Goal: Task Accomplishment & Management: Manage account settings

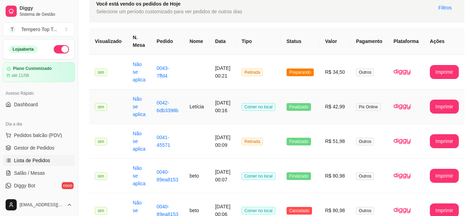
scroll to position [37, 0]
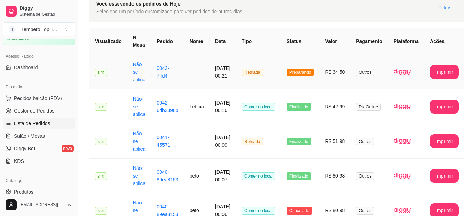
click at [305, 80] on td "Preparando" at bounding box center [300, 72] width 39 height 35
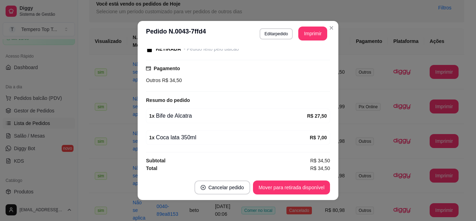
scroll to position [1, 0]
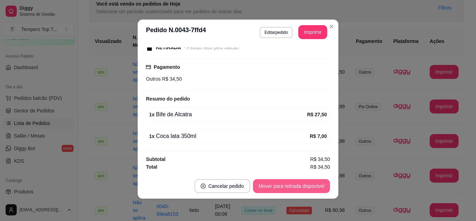
click at [299, 187] on button "Mover para retirada disponível" at bounding box center [291, 186] width 77 height 14
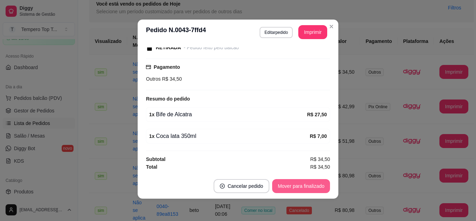
click at [299, 186] on button "Mover para finalizado" at bounding box center [301, 186] width 58 height 14
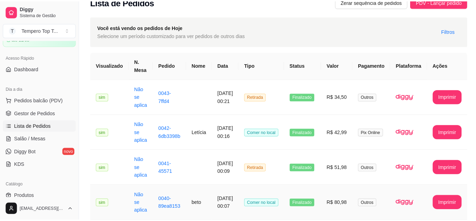
scroll to position [0, 0]
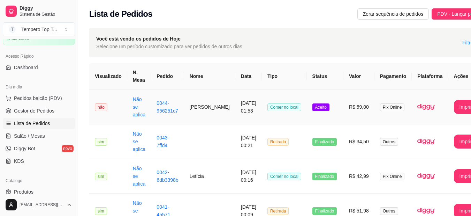
click at [116, 120] on td "não" at bounding box center [108, 107] width 38 height 35
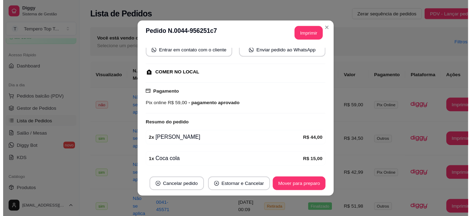
scroll to position [102, 0]
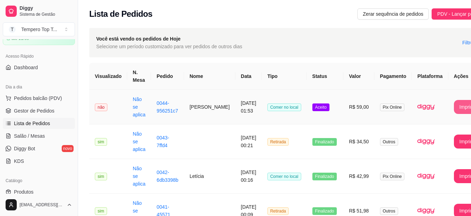
click at [454, 107] on button "Imprimir" at bounding box center [468, 107] width 29 height 14
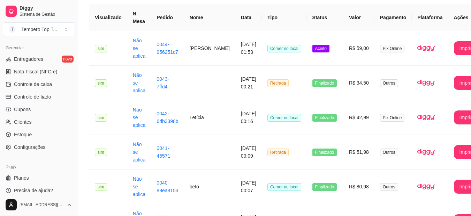
scroll to position [70, 0]
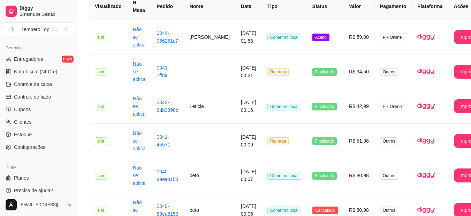
click at [38, 128] on ul "Entregadores novo Nota Fiscal (NFC-e) Controle de caixa Controle de fiado Cupon…" at bounding box center [39, 102] width 72 height 99
click at [40, 123] on link "Clientes" at bounding box center [39, 121] width 72 height 11
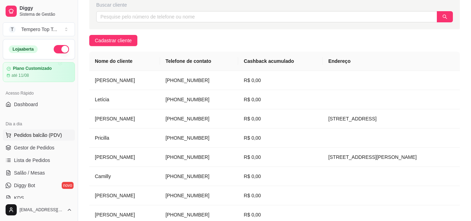
click at [47, 138] on span "Pedidos balcão (PDV)" at bounding box center [38, 134] width 48 height 7
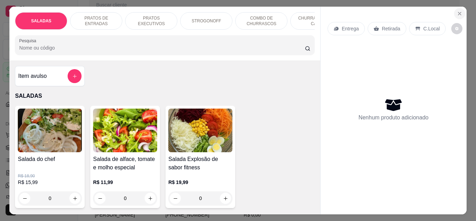
click at [459, 12] on icon "Close" at bounding box center [460, 13] width 3 height 3
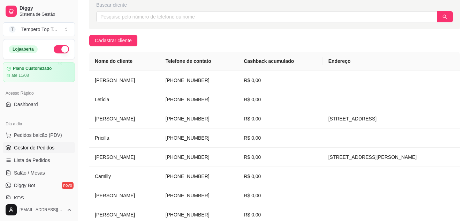
click at [47, 143] on link "Gestor de Pedidos" at bounding box center [39, 147] width 72 height 11
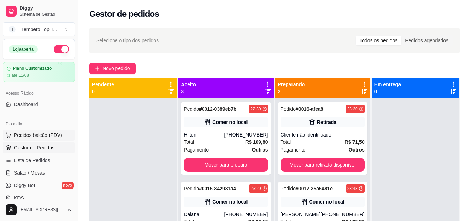
click at [45, 135] on span "Pedidos balcão (PDV)" at bounding box center [38, 134] width 48 height 7
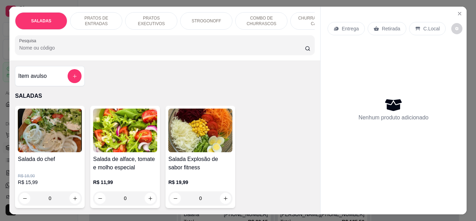
click at [463, 8] on div "Entrega Retirada C.Local Nenhum produto adicionado" at bounding box center [394, 105] width 146 height 196
click at [457, 11] on icon "Close" at bounding box center [460, 14] width 6 height 6
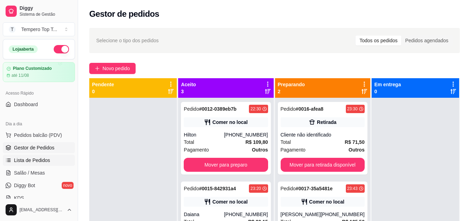
drag, startPoint x: 42, startPoint y: 159, endPoint x: 48, endPoint y: 155, distance: 7.7
click at [41, 159] on span "Lista de Pedidos" at bounding box center [32, 160] width 36 height 7
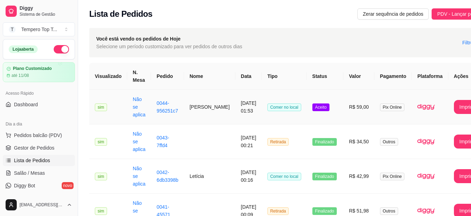
click at [312, 111] on span "Aceito" at bounding box center [320, 107] width 17 height 8
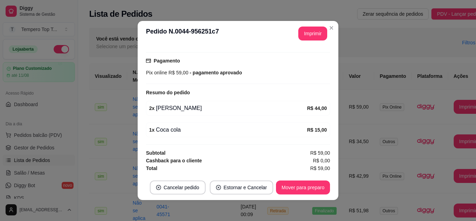
scroll to position [1, 0]
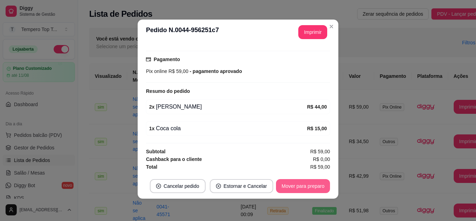
click at [292, 187] on button "Mover para preparo" at bounding box center [303, 186] width 54 height 14
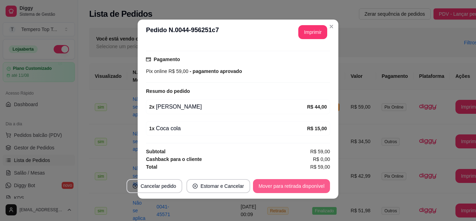
click at [305, 189] on button "Mover para retirada disponível" at bounding box center [291, 186] width 77 height 14
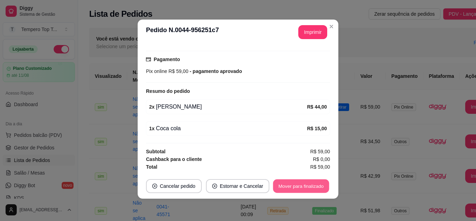
click at [304, 185] on button "Mover para finalizado" at bounding box center [301, 186] width 56 height 14
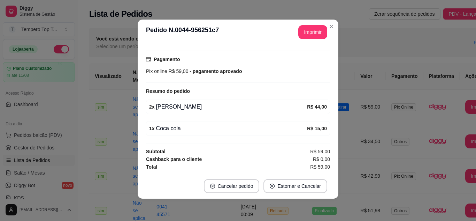
scroll to position [86, 0]
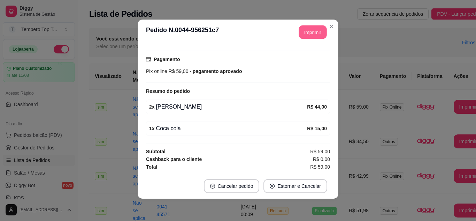
click at [314, 38] on button "Imprimir" at bounding box center [313, 32] width 28 height 14
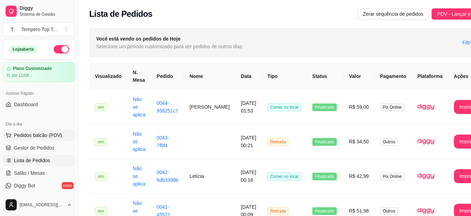
click at [55, 137] on span "Pedidos balcão (PDV)" at bounding box center [38, 134] width 48 height 7
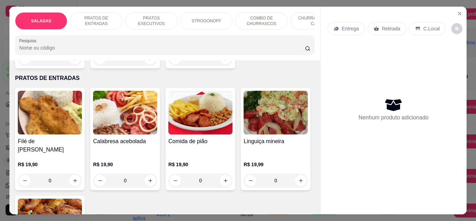
scroll to position [244, 0]
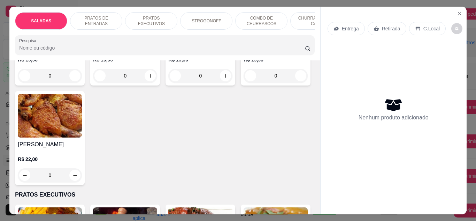
click at [82, 168] on div "0" at bounding box center [50, 175] width 64 height 14
click at [457, 11] on icon "Close" at bounding box center [460, 14] width 6 height 6
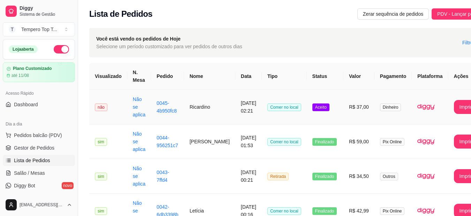
click at [375, 112] on td "Dinheiro" at bounding box center [393, 107] width 37 height 35
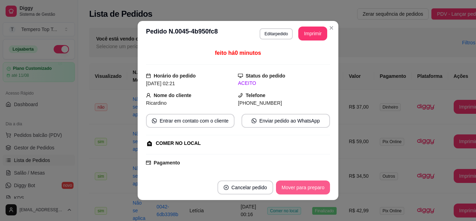
click at [311, 187] on button "Mover para preparo" at bounding box center [303, 187] width 54 height 14
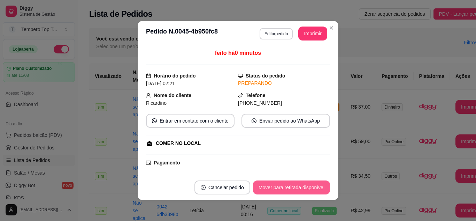
click at [311, 187] on button "Mover para retirada disponível" at bounding box center [291, 187] width 77 height 14
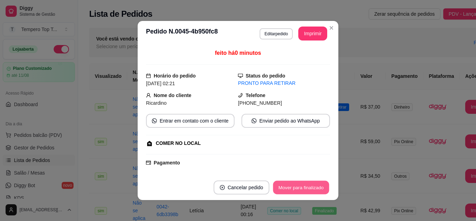
click at [310, 187] on button "Mover para finalizado" at bounding box center [301, 188] width 56 height 14
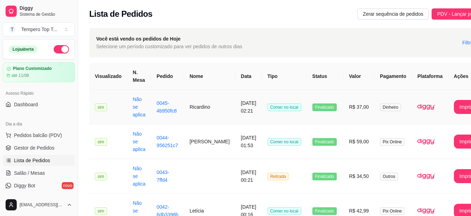
click at [343, 112] on td "R$ 37,00" at bounding box center [358, 107] width 31 height 35
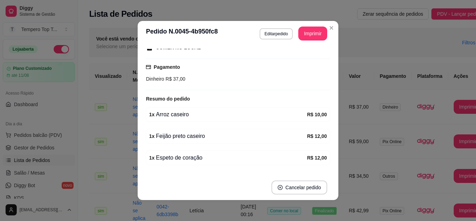
scroll to position [129, 0]
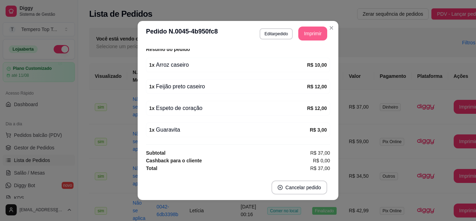
click at [310, 27] on button "Imprimir" at bounding box center [312, 34] width 29 height 14
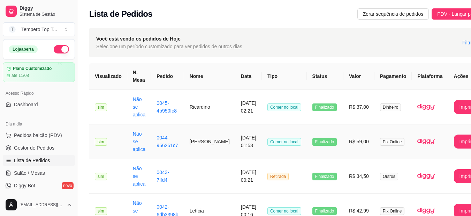
click at [357, 149] on td "R$ 59,00" at bounding box center [358, 141] width 31 height 35
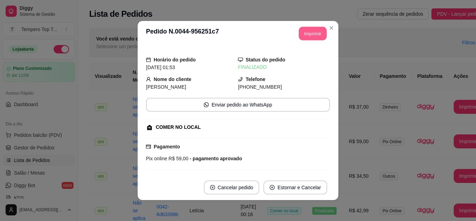
click at [307, 32] on button "Imprimir" at bounding box center [313, 34] width 28 height 14
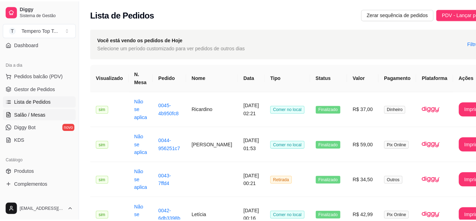
scroll to position [70, 0]
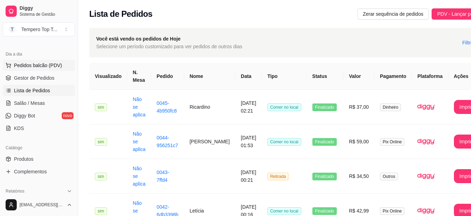
click at [50, 64] on span "Pedidos balcão (PDV)" at bounding box center [38, 65] width 48 height 7
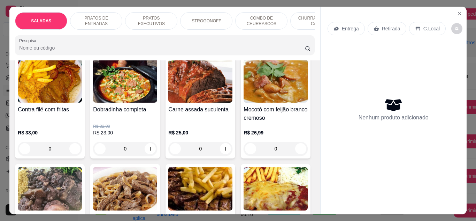
scroll to position [418, 0]
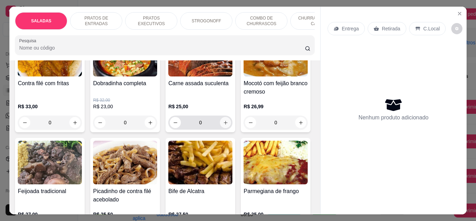
click at [226, 120] on icon "increase-product-quantity" at bounding box center [225, 122] width 5 height 5
type input "1"
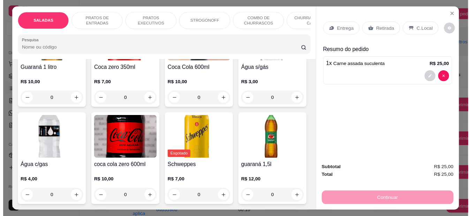
scroll to position [2301, 0]
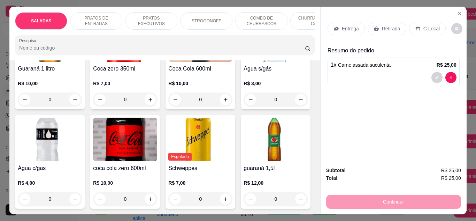
click at [223, 3] on icon "increase-product-quantity" at bounding box center [225, 0] width 5 height 5
type input "1"
click at [392, 32] on div "Entrega Retirada C.Local" at bounding box center [394, 28] width 132 height 24
click at [391, 32] on div "Retirada" at bounding box center [387, 28] width 39 height 13
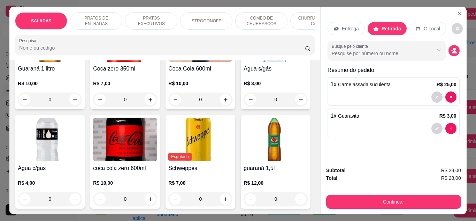
click at [378, 188] on div "Subtotal R$ 28,00 Total R$ 28,00 Continuar" at bounding box center [393, 187] width 135 height 42
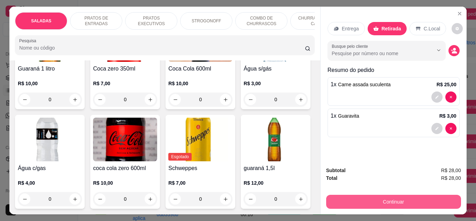
click at [381, 199] on button "Continuar" at bounding box center [393, 202] width 135 height 14
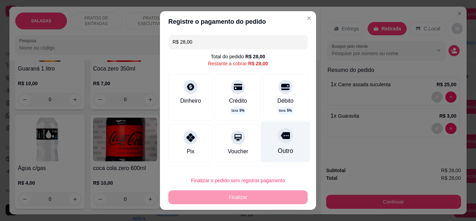
click at [278, 140] on div at bounding box center [285, 135] width 15 height 15
type input "R$ 0,00"
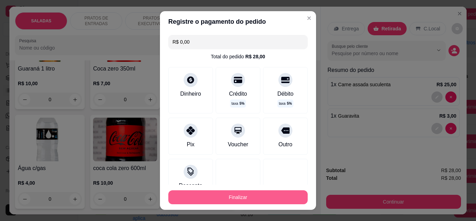
click at [274, 197] on button "Finalizar" at bounding box center [237, 197] width 139 height 14
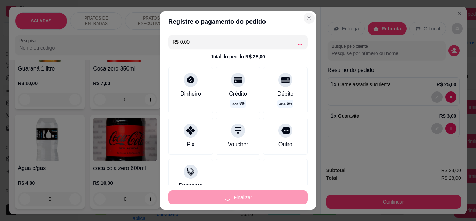
type input "0"
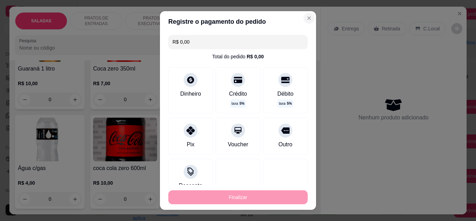
type input "-R$ 28,00"
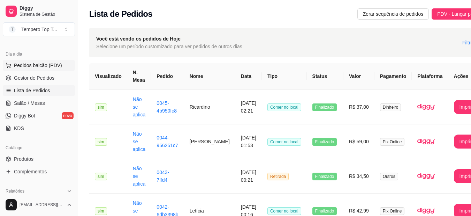
click at [49, 65] on span "Pedidos balcão (PDV)" at bounding box center [38, 65] width 48 height 7
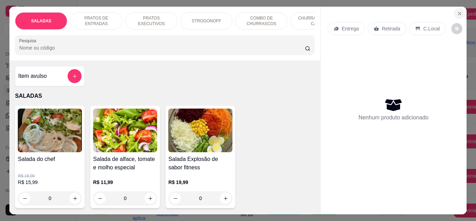
click at [457, 13] on icon "Close" at bounding box center [460, 14] width 6 height 6
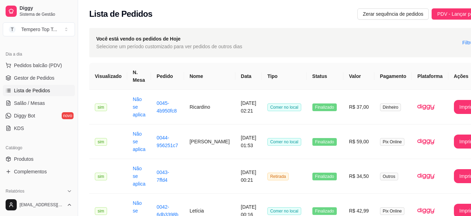
click at [41, 85] on link "Lista de Pedidos" at bounding box center [39, 90] width 72 height 11
click at [47, 79] on span "Gestor de Pedidos" at bounding box center [34, 77] width 40 height 7
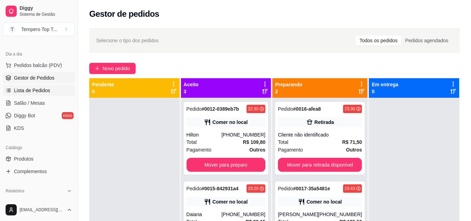
click at [48, 90] on span "Lista de Pedidos" at bounding box center [32, 90] width 36 height 7
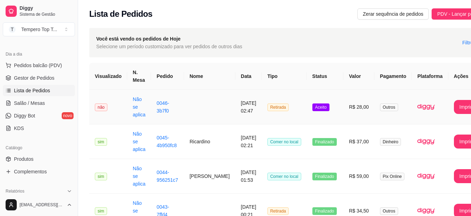
click at [312, 110] on span "Aceito" at bounding box center [320, 107] width 17 height 8
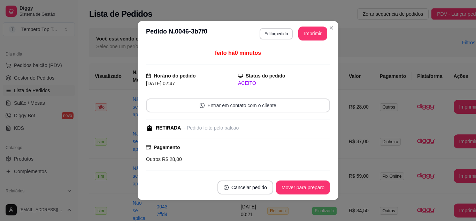
scroll to position [79, 0]
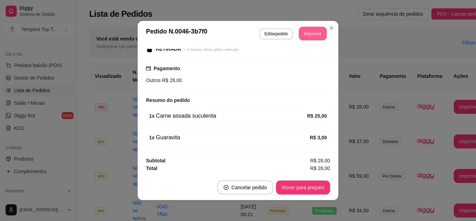
click at [306, 38] on button "Imprimir" at bounding box center [313, 34] width 28 height 14
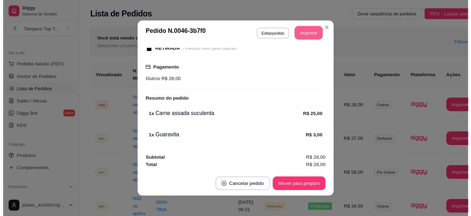
scroll to position [0, 0]
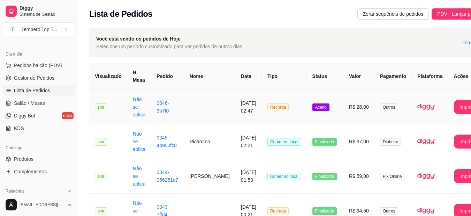
click at [307, 119] on td "Aceito" at bounding box center [325, 107] width 37 height 35
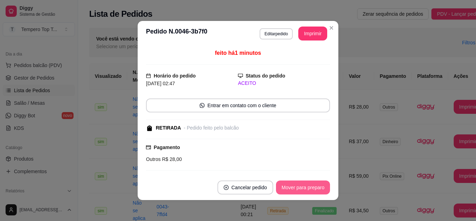
click at [311, 183] on button "Mover para preparo" at bounding box center [303, 187] width 54 height 14
click at [310, 182] on div "Mover para preparo" at bounding box center [298, 187] width 64 height 14
click at [310, 186] on button "Mover para retirada disponível" at bounding box center [291, 188] width 75 height 14
click at [310, 187] on div "Mover para retirada disponível" at bounding box center [291, 187] width 77 height 14
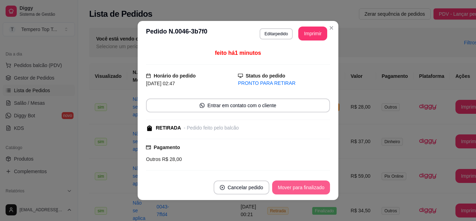
click at [310, 187] on button "Mover para finalizado" at bounding box center [301, 187] width 58 height 14
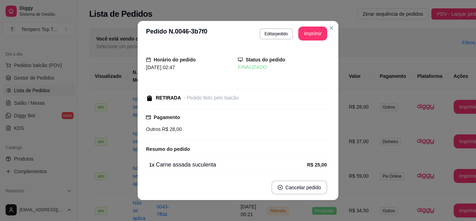
click at [335, 29] on header "**********" at bounding box center [238, 33] width 201 height 25
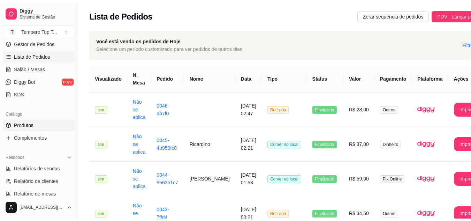
scroll to position [105, 0]
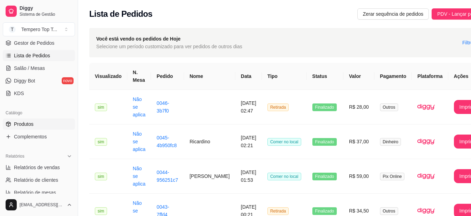
click at [42, 124] on link "Produtos" at bounding box center [39, 123] width 72 height 11
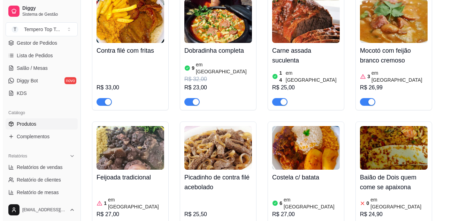
scroll to position [418, 0]
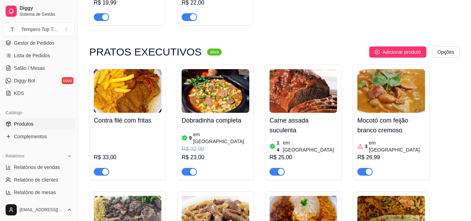
click at [305, 106] on img at bounding box center [304, 91] width 68 height 44
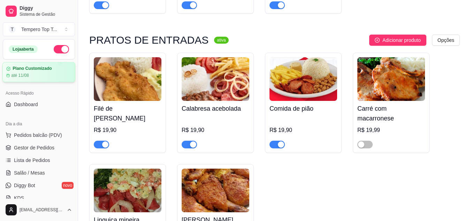
scroll to position [70, 0]
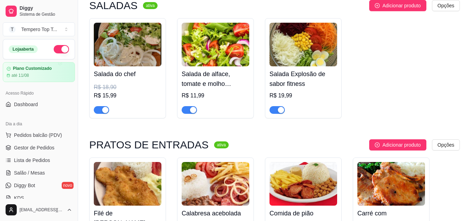
click at [60, 47] on button "button" at bounding box center [61, 49] width 15 height 8
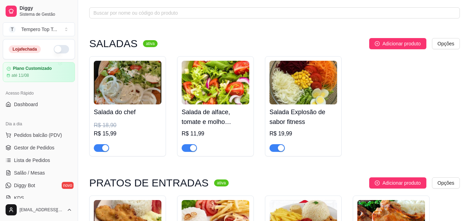
scroll to position [0, 0]
